Goal: Find specific page/section: Find specific page/section

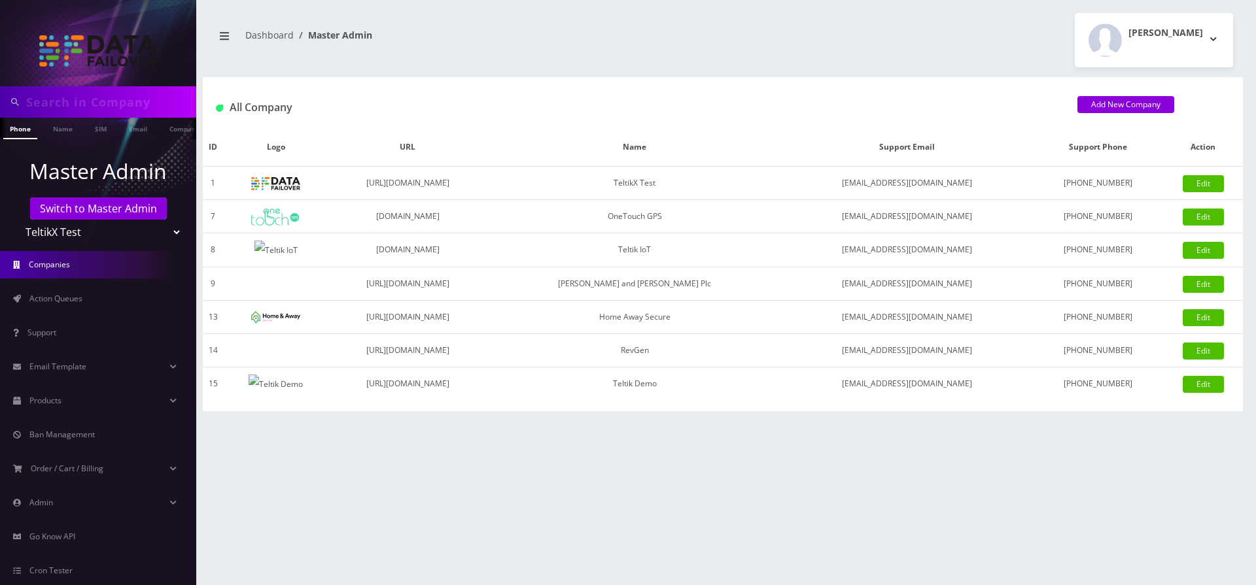
scroll to position [0, 7]
drag, startPoint x: 231, startPoint y: 109, endPoint x: 1201, endPoint y: 406, distance: 1014.4
click at [1215, 419] on div "Sana Phone Name SIM Email Company Customer Dashboard Master Admin Moshe Gorin" at bounding box center [723, 292] width 1066 height 585
click at [747, 282] on td "[PERSON_NAME] and [PERSON_NAME] Plc" at bounding box center [634, 283] width 294 height 33
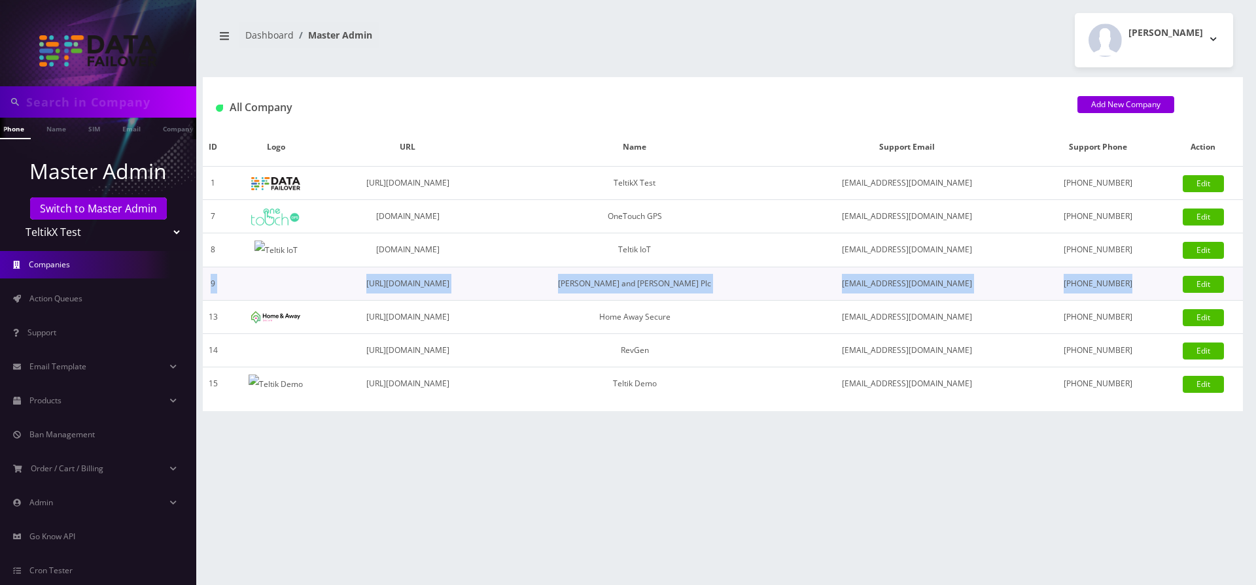
drag, startPoint x: 1106, startPoint y: 284, endPoint x: 206, endPoint y: 277, distance: 900.0
click at [206, 277] on tr "9 https://www.xupohi.org.uk Hale and Serrano Plc haso@mailinator.com 121-231-23…" at bounding box center [723, 283] width 1040 height 33
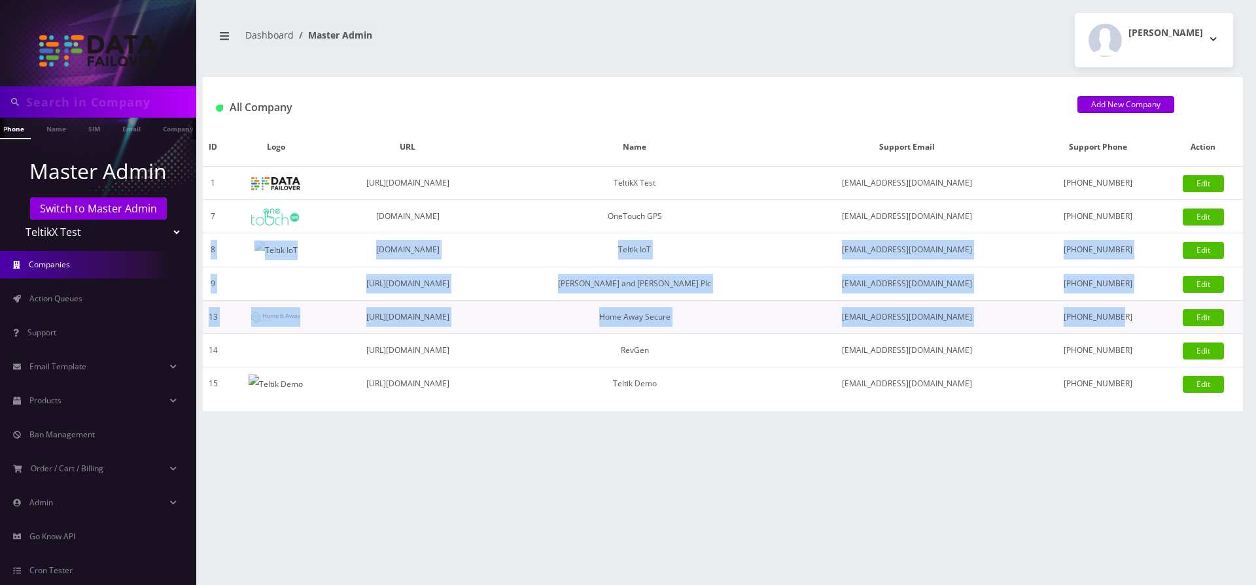
drag, startPoint x: 211, startPoint y: 249, endPoint x: 1145, endPoint y: 317, distance: 937.2
click at [1145, 317] on tbody "1 https://teltik.pw TeltikX Test support@teltik.pw 888-406-2838 Edit 7 onetouch…" at bounding box center [723, 284] width 1040 height 234
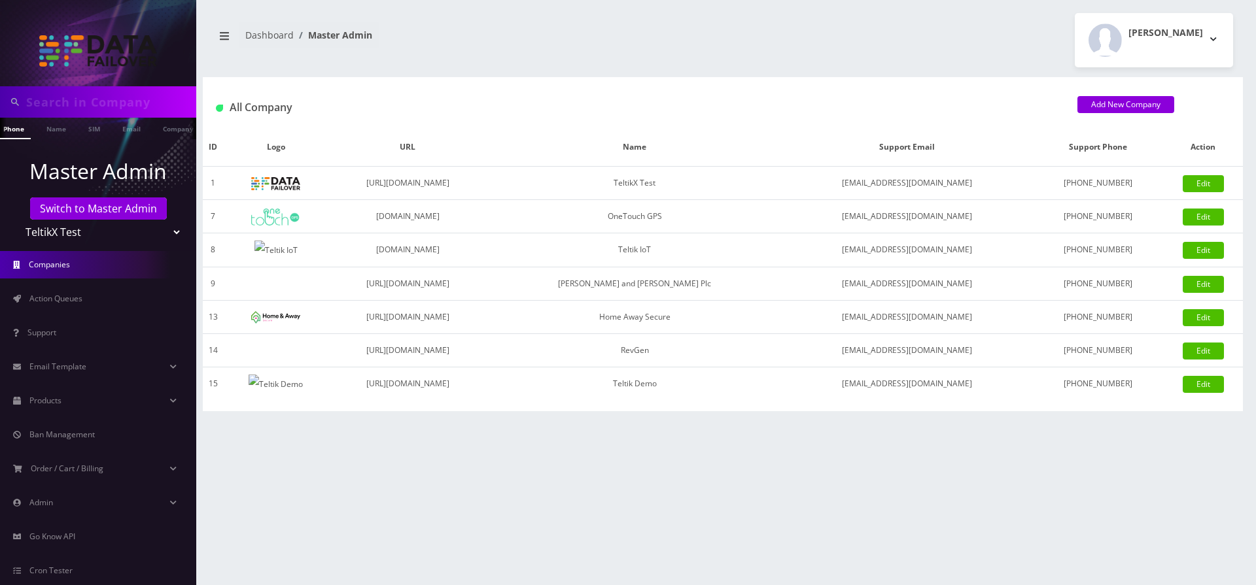
click at [1021, 22] on div "Moshe Gorin Logout" at bounding box center [983, 40] width 520 height 54
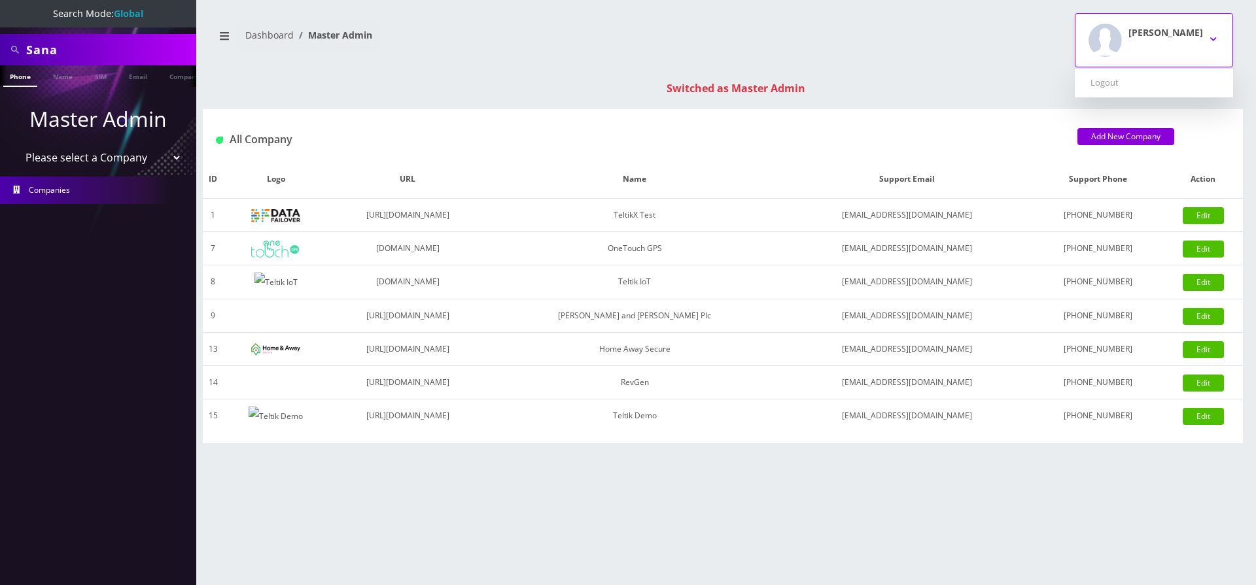
click at [1183, 52] on div "[PERSON_NAME]" at bounding box center [1165, 40] width 75 height 33
click at [1066, 44] on div "[PERSON_NAME] Logout" at bounding box center [983, 40] width 520 height 54
click at [728, 80] on div "Switched as Master Admin" at bounding box center [736, 88] width 1040 height 16
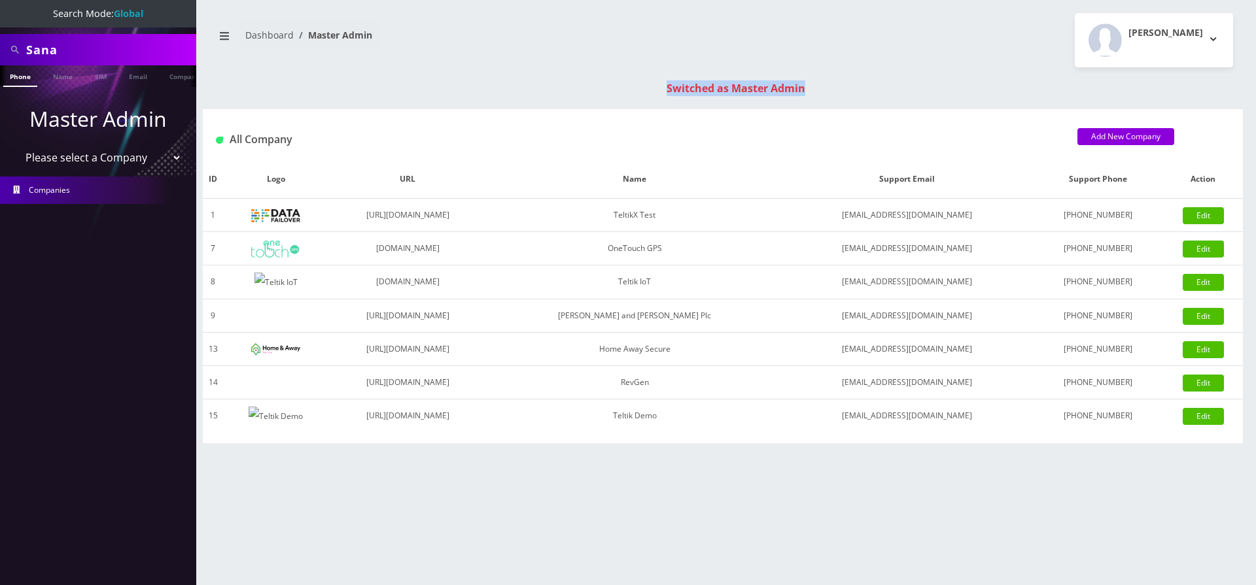
click at [728, 80] on div "Switched as Master Admin" at bounding box center [736, 88] width 1040 height 16
click at [689, 180] on th "Name" at bounding box center [634, 179] width 294 height 39
drag, startPoint x: 209, startPoint y: 181, endPoint x: 1103, endPoint y: 438, distance: 930.9
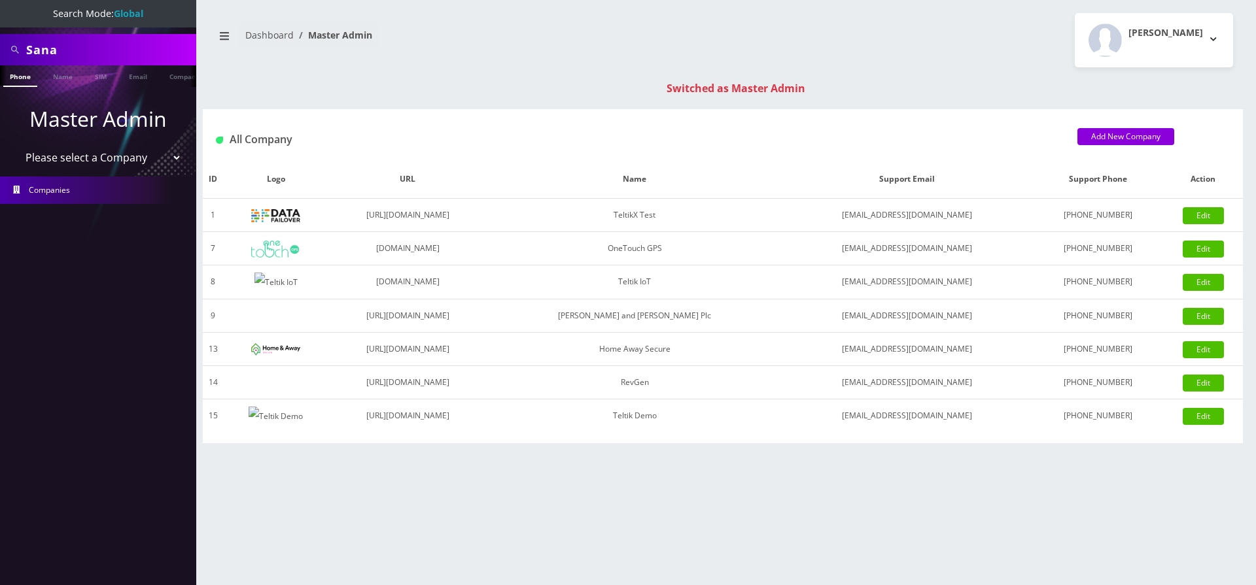
click at [1103, 438] on div "ID Logo URL Name Support Email Support Phone Action 1 [URL][DOMAIN_NAME] Teltik…" at bounding box center [723, 301] width 1040 height 283
click at [738, 75] on div "Sana Phone Name SIM Email Company Customer Dashboard Master Admin R Gulraiz ID" at bounding box center [723, 292] width 1066 height 585
click at [722, 85] on div "Switched as Master Admin" at bounding box center [736, 88] width 1040 height 16
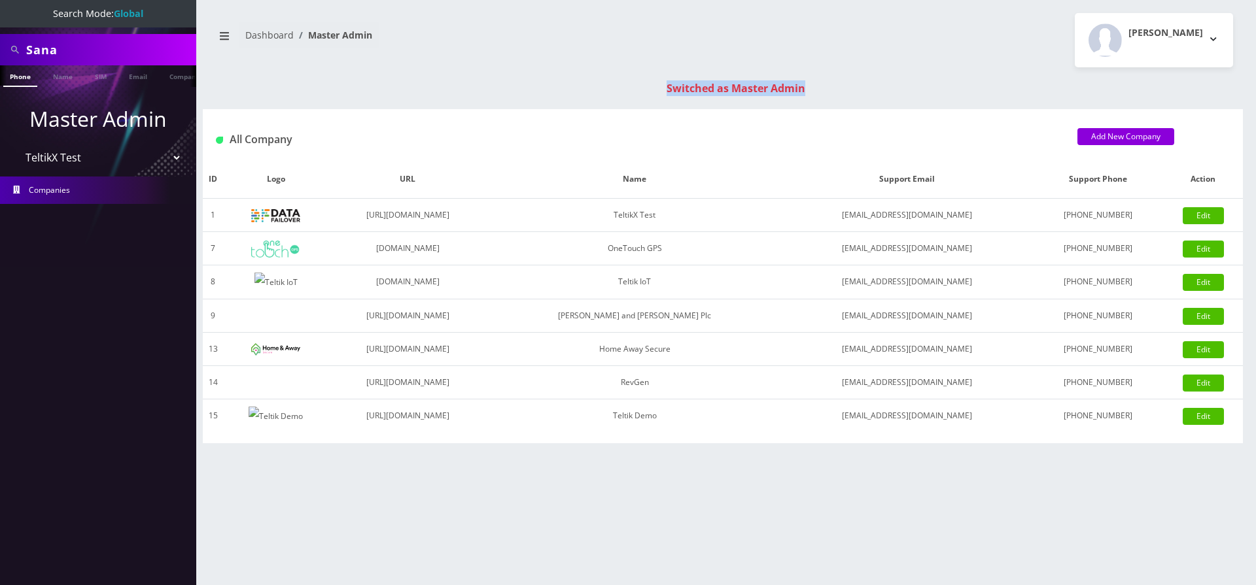
click at [15, 145] on select "Please select a Company TeltikX Test OneTouch GPS Teltik IoT [PERSON_NAME] and …" at bounding box center [98, 157] width 167 height 25
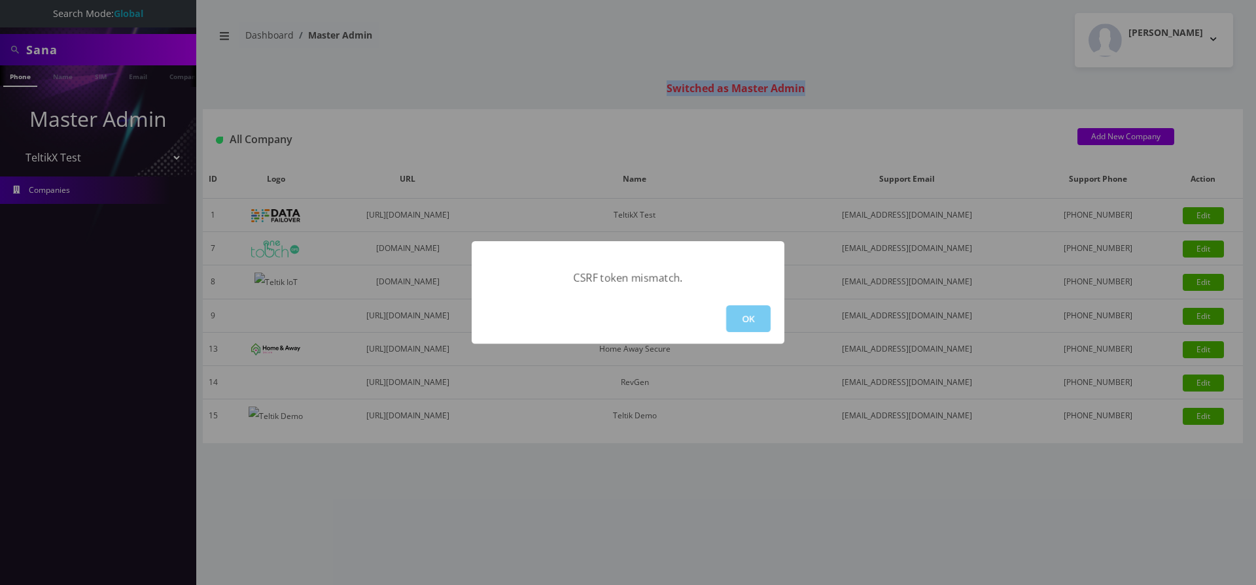
click at [749, 313] on button "OK" at bounding box center [748, 318] width 44 height 27
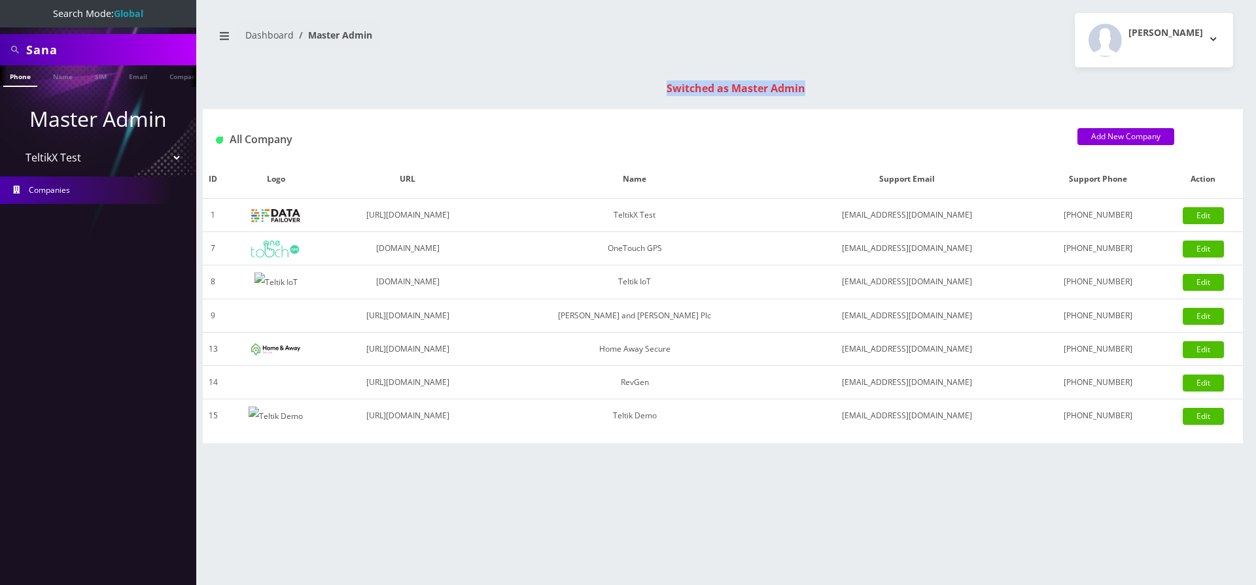
click at [251, 31] on link "Dashboard" at bounding box center [269, 35] width 48 height 12
click at [230, 40] on button "breadcrumb" at bounding box center [225, 36] width 24 height 25
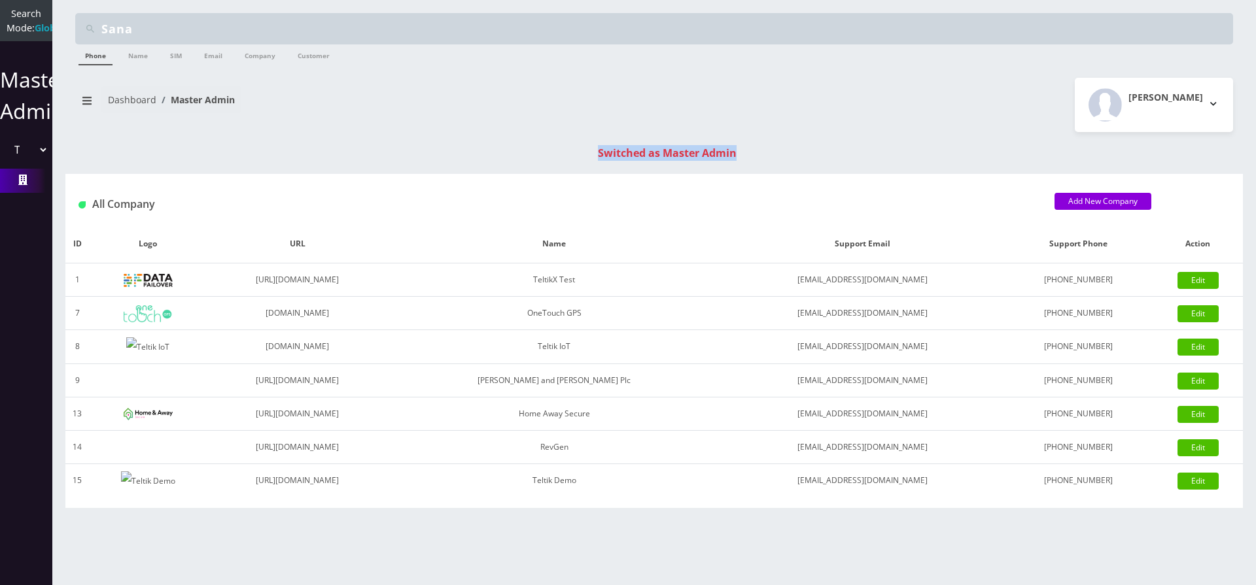
select select "0"
click at [4, 151] on select "Please select a Company TeltikX Test OneTouch GPS Teltik IoT [PERSON_NAME] and …" at bounding box center [26, 149] width 44 height 25
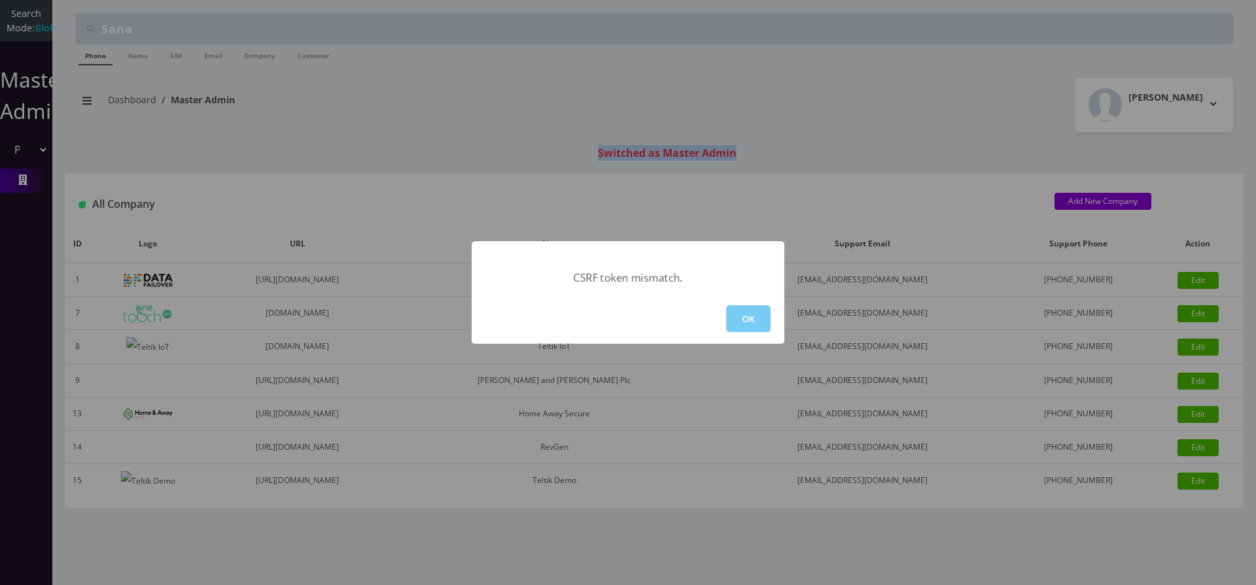
click at [747, 314] on button "OK" at bounding box center [748, 318] width 44 height 27
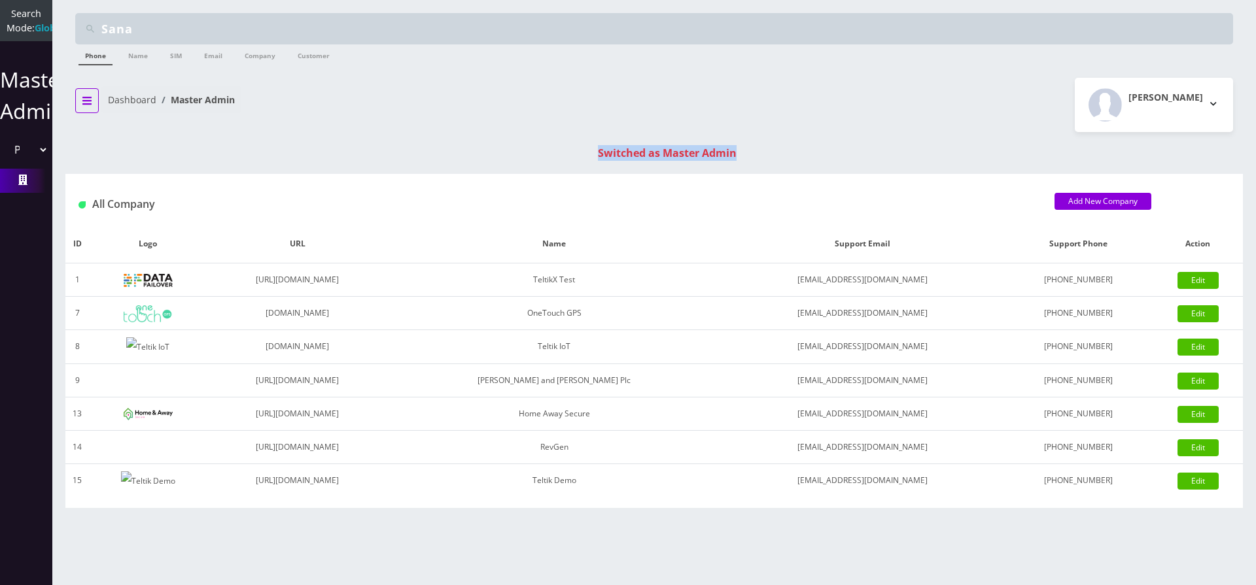
click at [88, 94] on button "breadcrumb" at bounding box center [87, 100] width 24 height 25
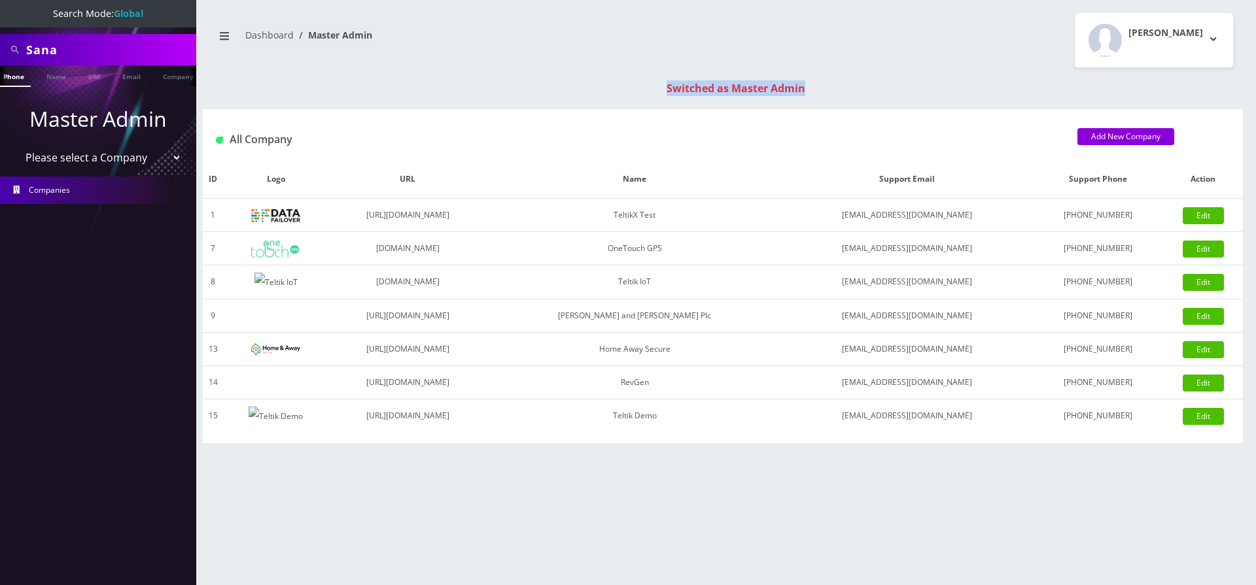
click at [267, 41] on link "Dashboard" at bounding box center [269, 35] width 48 height 12
click at [137, 71] on link "Email" at bounding box center [124, 76] width 31 height 22
